Goal: Information Seeking & Learning: Learn about a topic

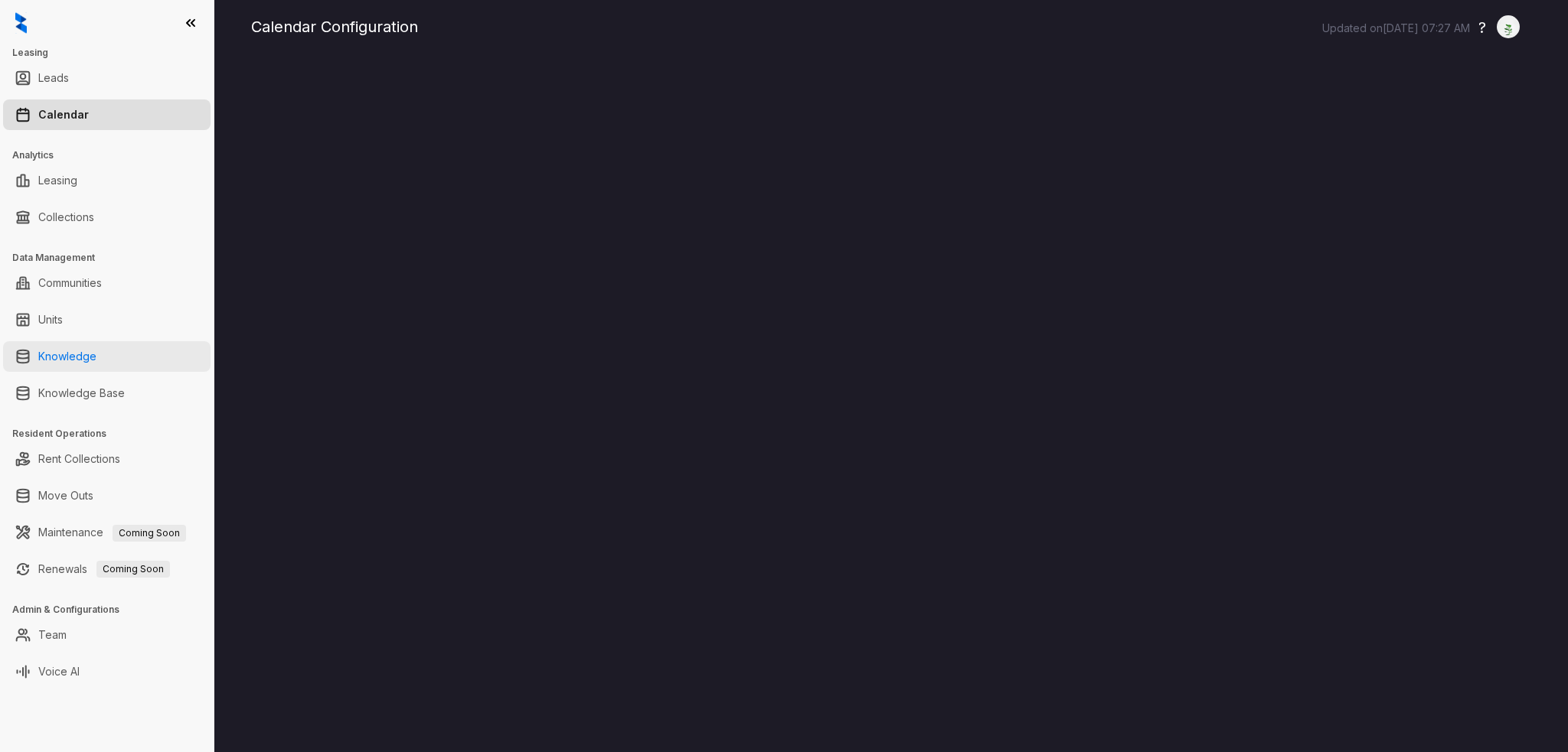
click at [97, 357] on link "Knowledge" at bounding box center [68, 356] width 58 height 31
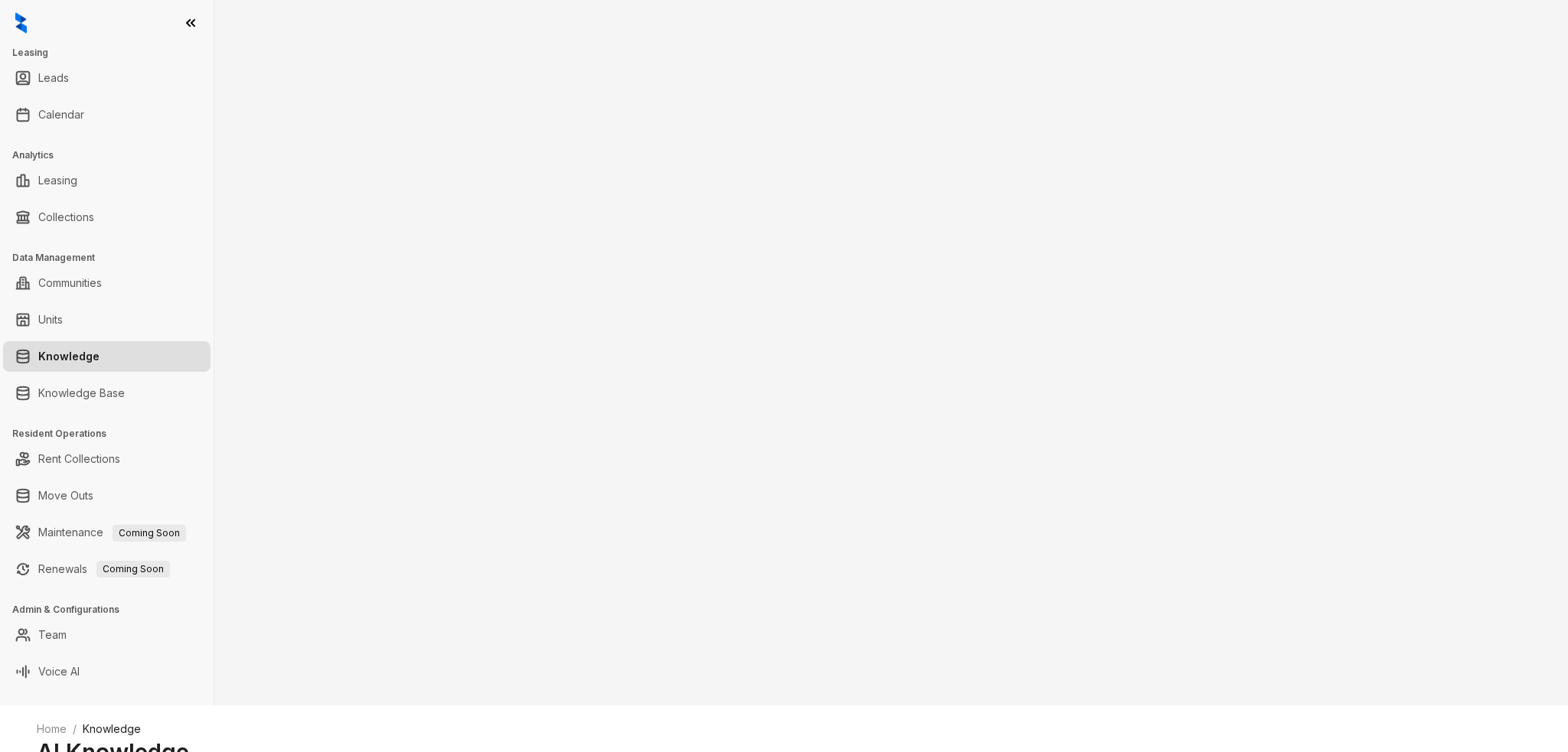
click at [119, 390] on link "Knowledge Base" at bounding box center [82, 393] width 87 height 31
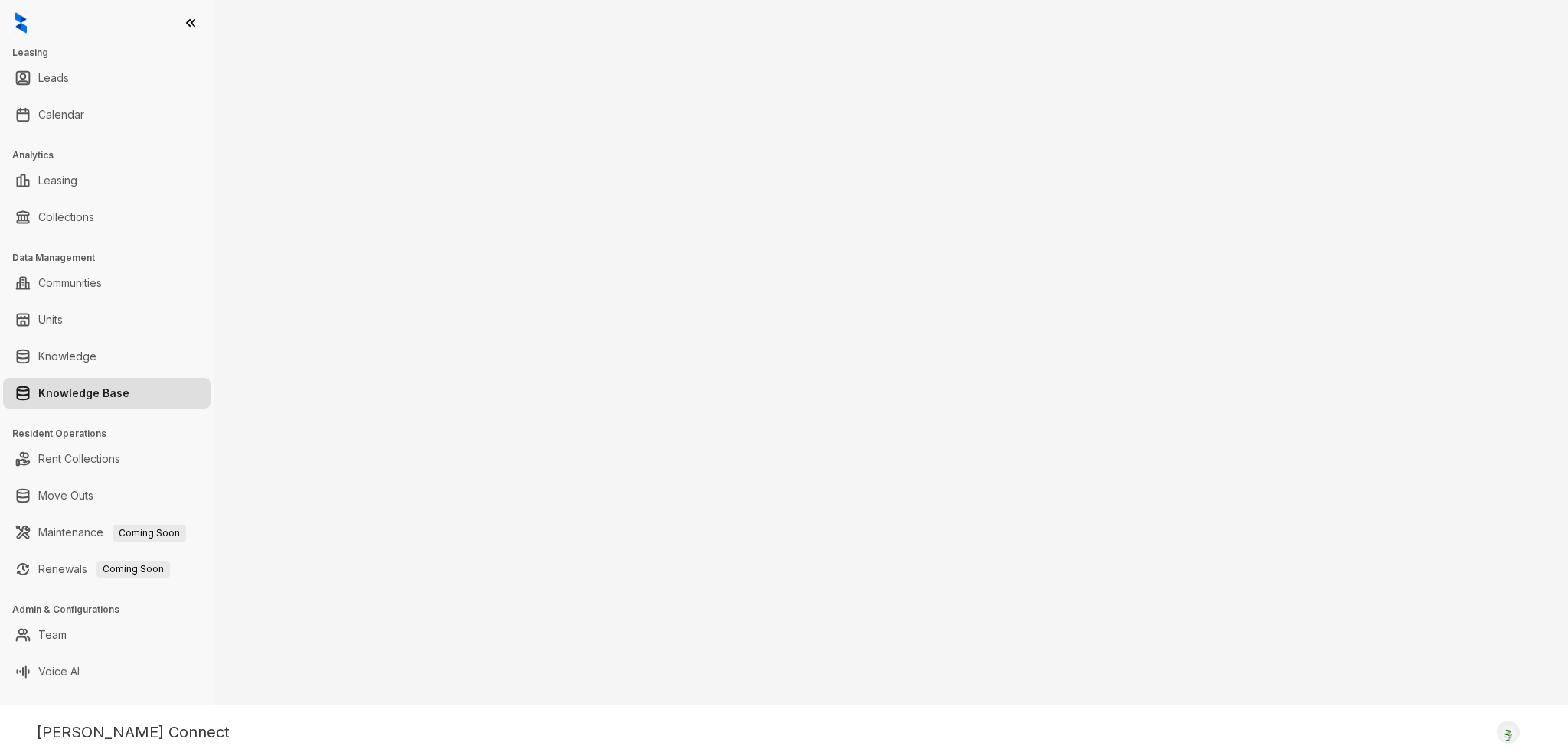
type textarea "**********"
click at [93, 397] on link "Knowledge Base" at bounding box center [84, 393] width 91 height 31
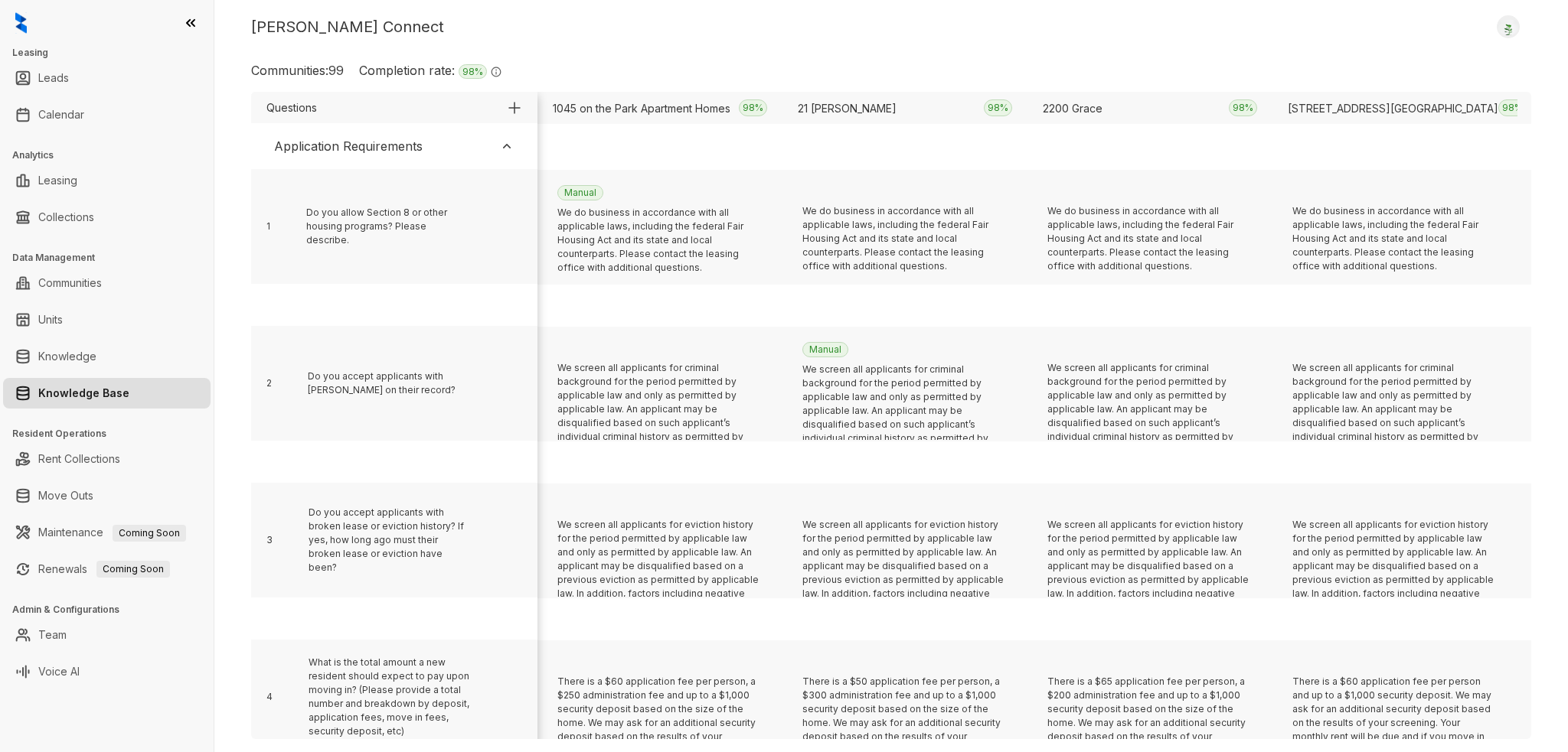
click at [894, 21] on div "Kelsey Connect Logout" at bounding box center [891, 26] width 1280 height 23
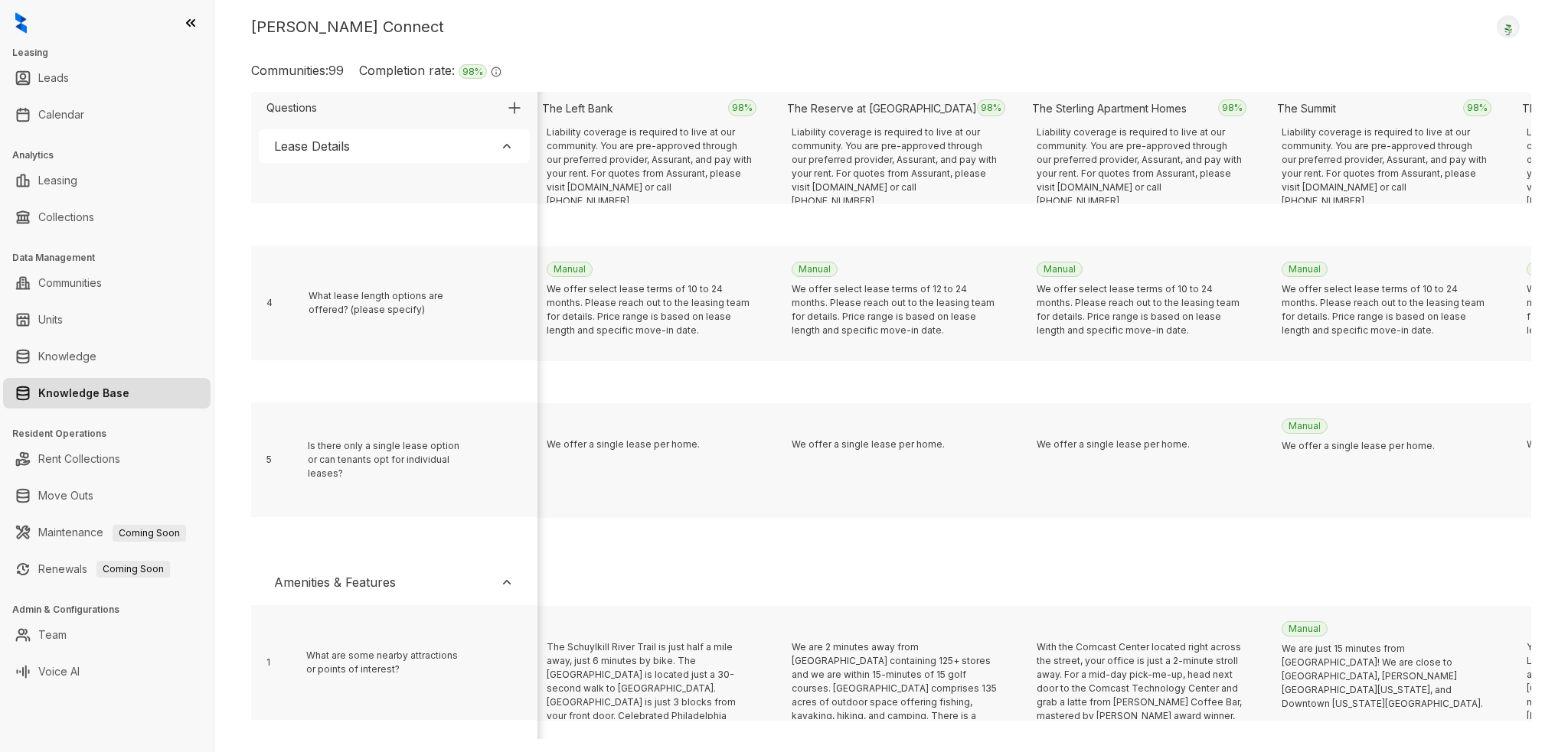
scroll to position [7115, 18872]
